Goal: Navigation & Orientation: Find specific page/section

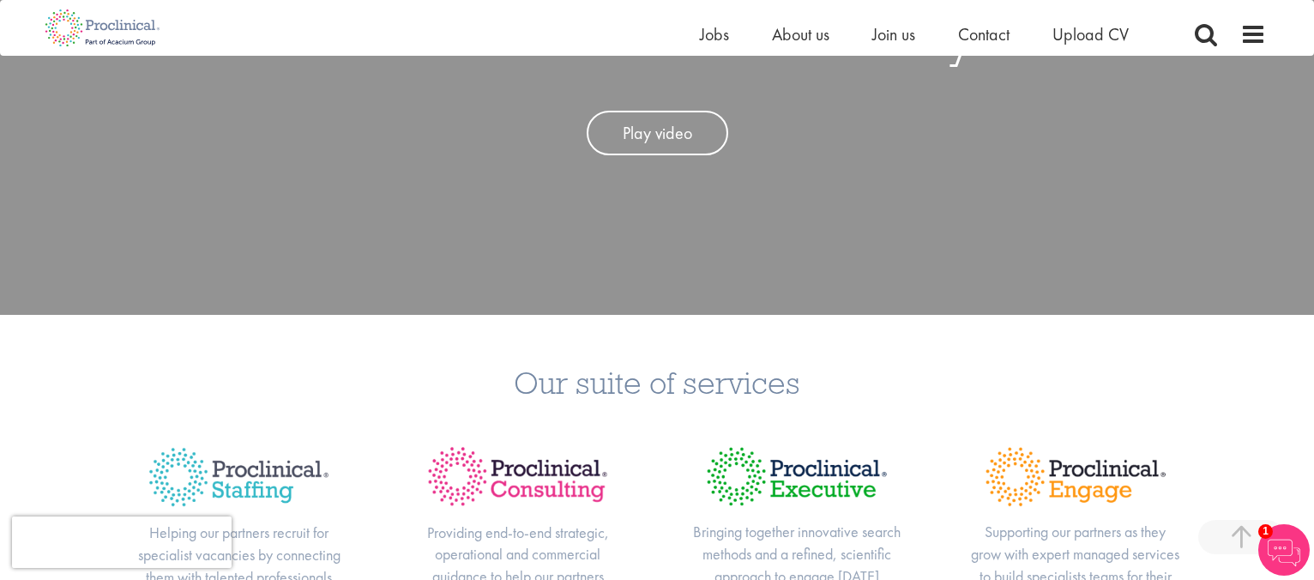
scroll to position [343, 0]
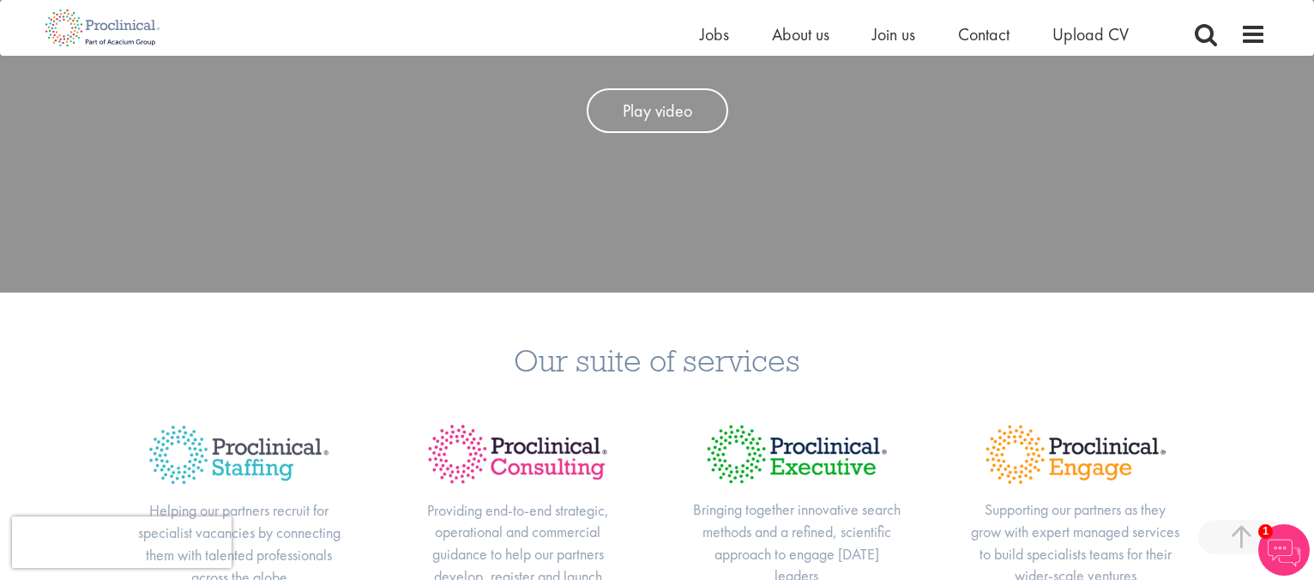
click at [123, 339] on div "Our suite of services Helping our partners recruit for specialist vacancies by …" at bounding box center [657, 501] width 1314 height 419
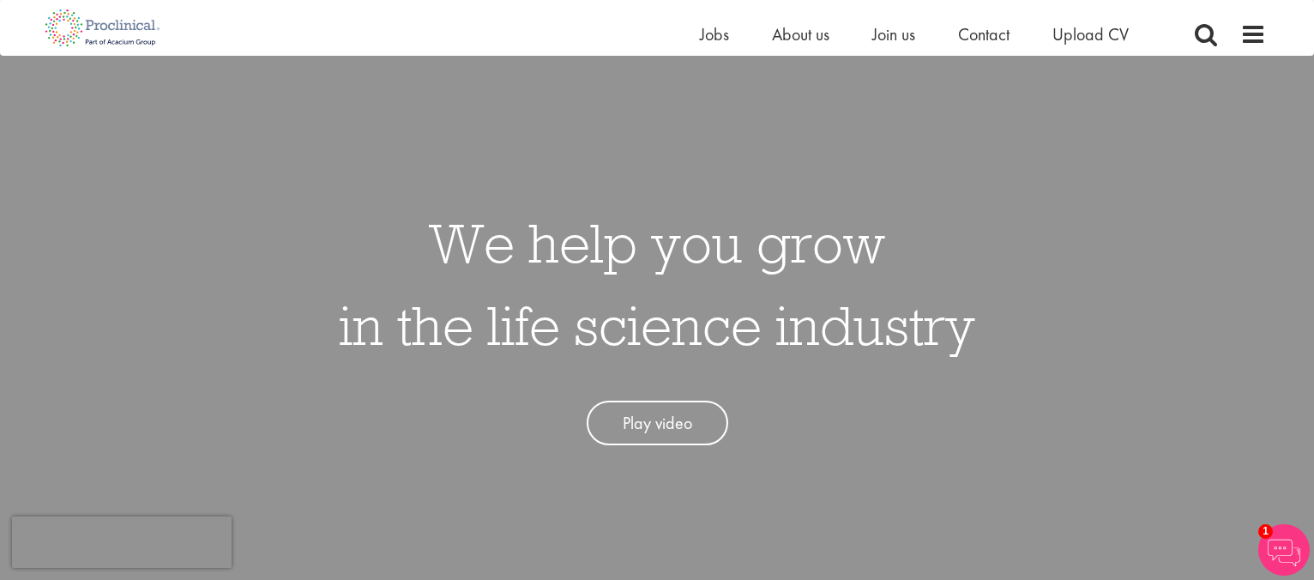
scroll to position [0, 0]
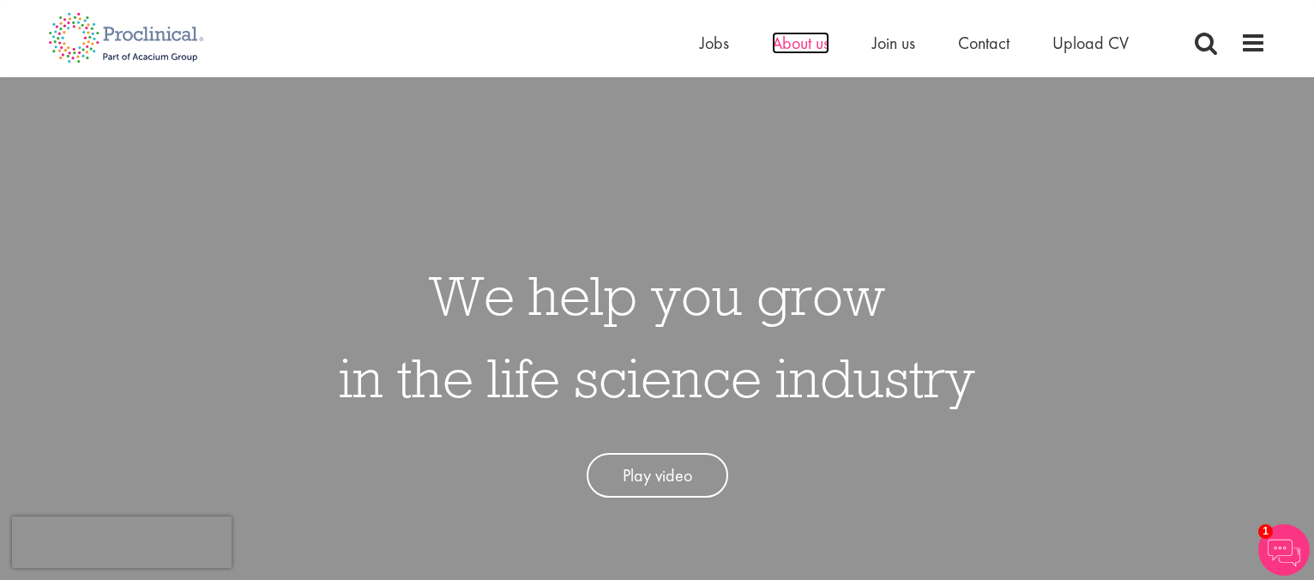
click at [788, 45] on span "About us" at bounding box center [800, 43] width 57 height 22
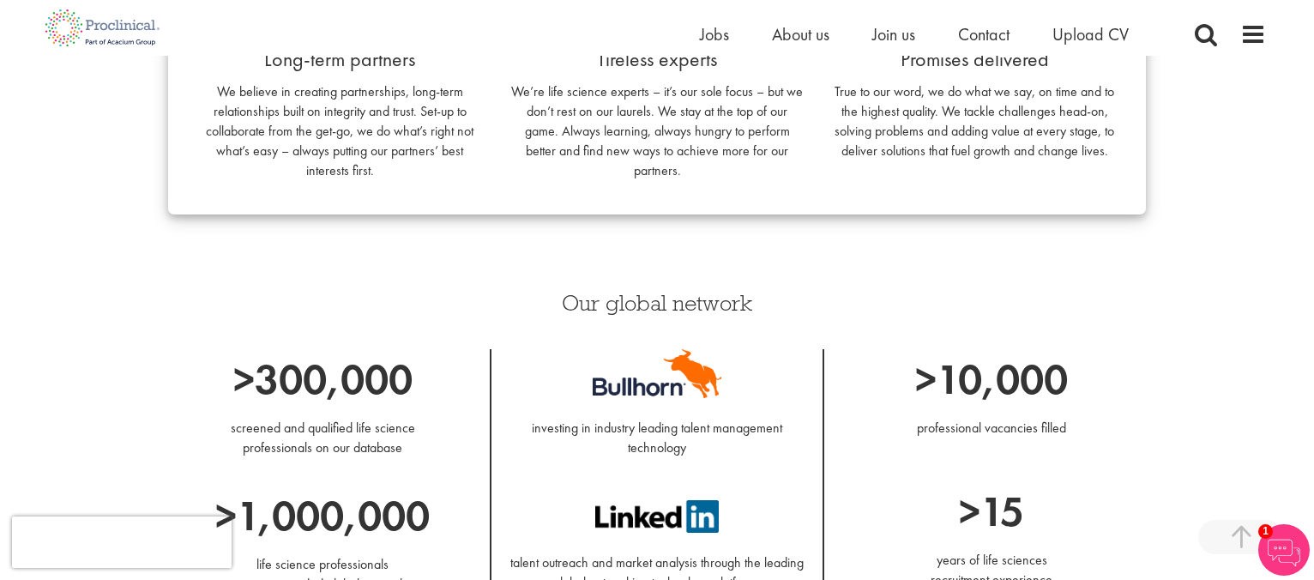
scroll to position [1715, 0]
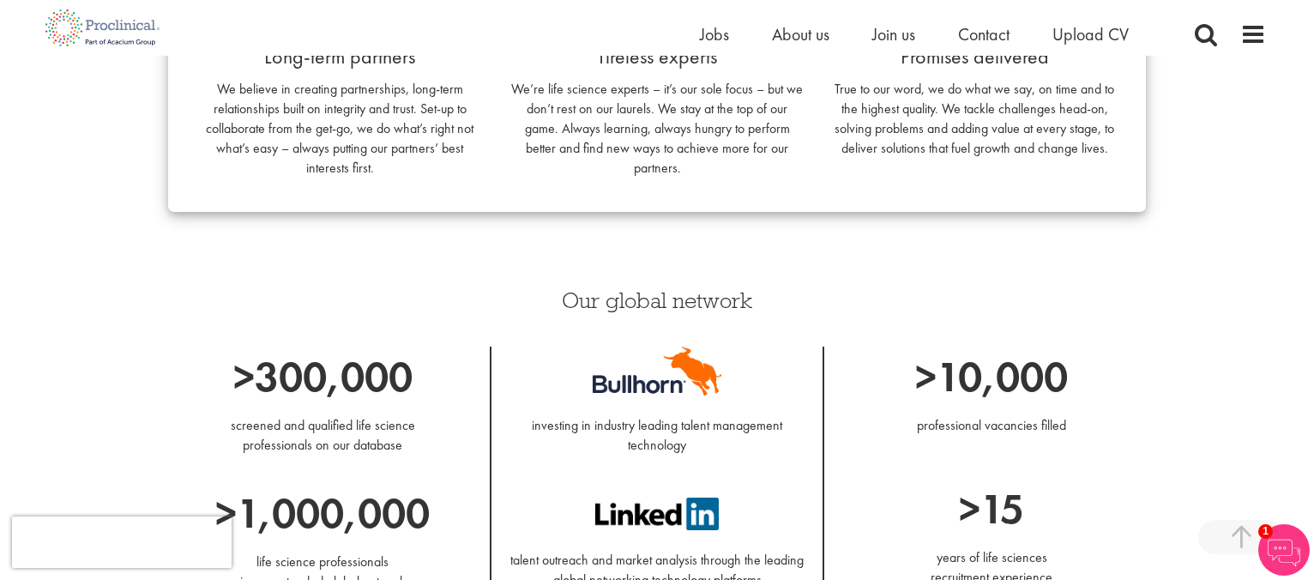
click at [31, 274] on div "In this section History Our Awards View the teams You are here: Home > About Pr…" at bounding box center [657, 368] width 1314 height 4166
